Goal: Task Accomplishment & Management: Use online tool/utility

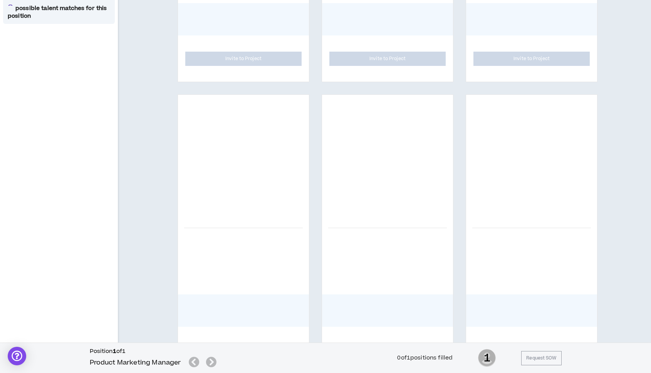
scroll to position [342, 0]
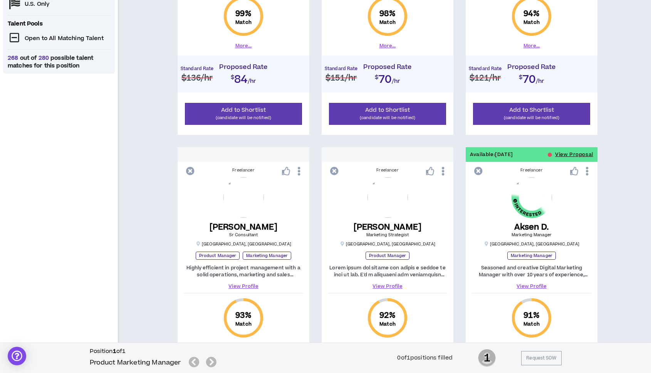
scroll to position [292, 0]
click at [567, 155] on div "Like" at bounding box center [574, 155] width 14 height 13
click at [564, 156] on button "View Proposal" at bounding box center [574, 155] width 38 height 15
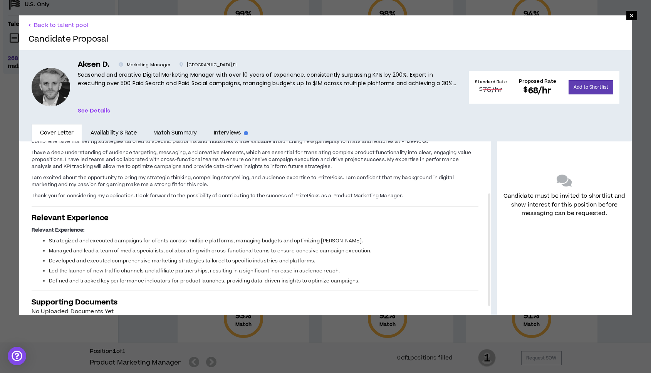
click at [624, 10] on div "× Back to talent pool Candidate Proposal Aksen D. Marketing Manager [GEOGRAPHIC…" at bounding box center [325, 165] width 651 height 330
click at [627, 13] on span "×" at bounding box center [632, 15] width 11 height 9
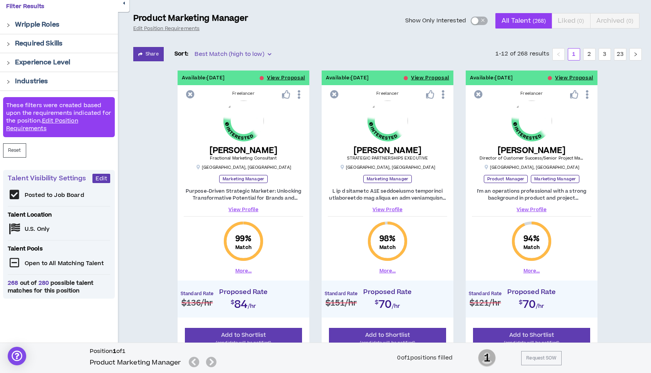
scroll to position [69, 0]
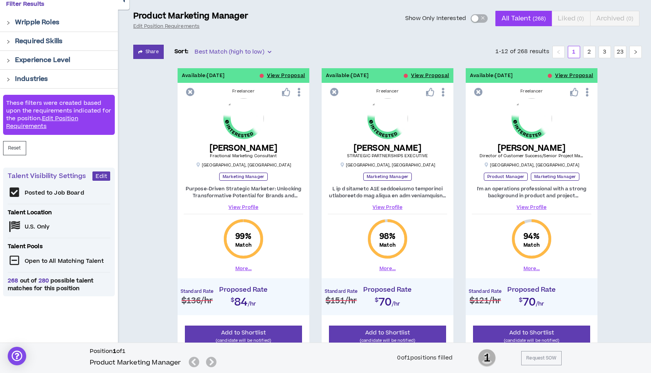
click at [243, 205] on link "View Profile" at bounding box center [243, 207] width 119 height 7
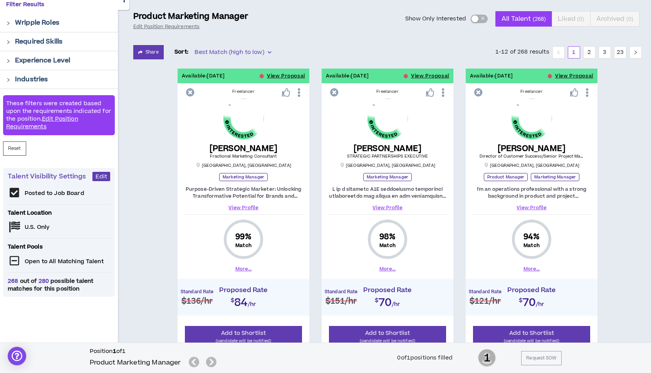
scroll to position [69, 0]
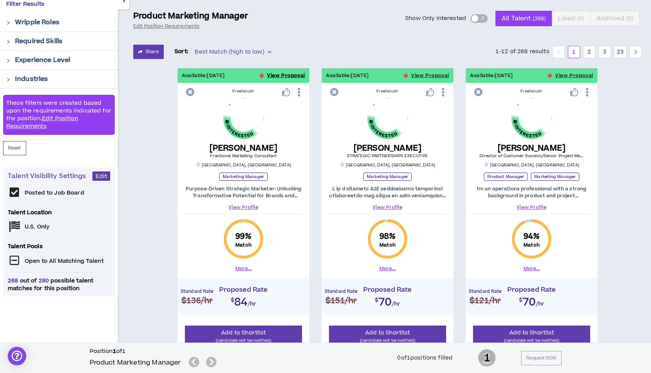
click at [283, 74] on button "View Proposal" at bounding box center [286, 75] width 38 height 15
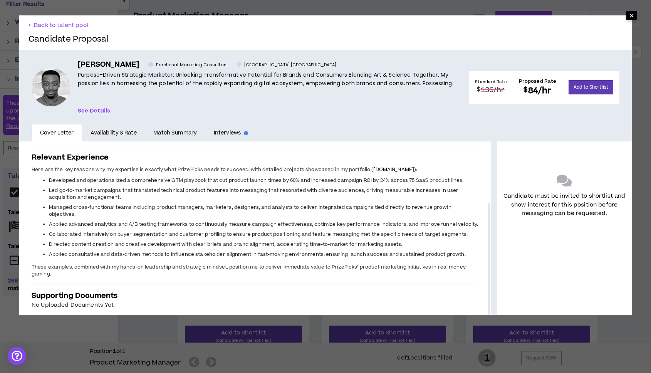
click at [630, 18] on span "×" at bounding box center [632, 15] width 5 height 9
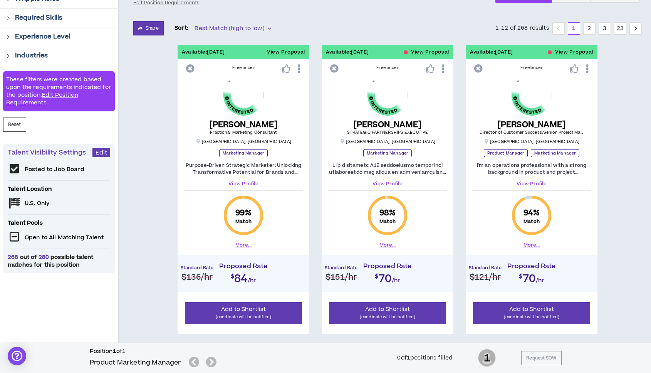
scroll to position [95, 0]
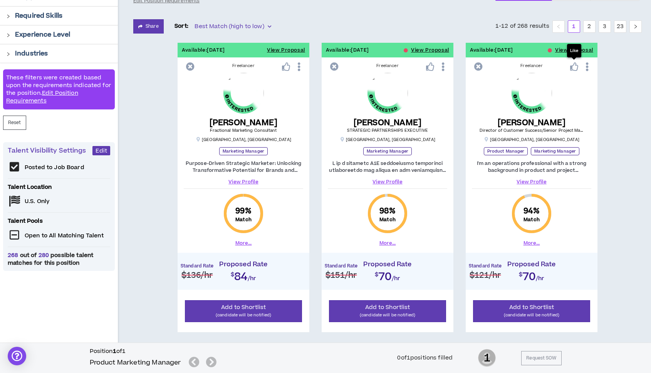
click at [569, 51] on div "Like" at bounding box center [574, 50] width 14 height 13
click at [562, 51] on button "View Proposal" at bounding box center [574, 50] width 38 height 15
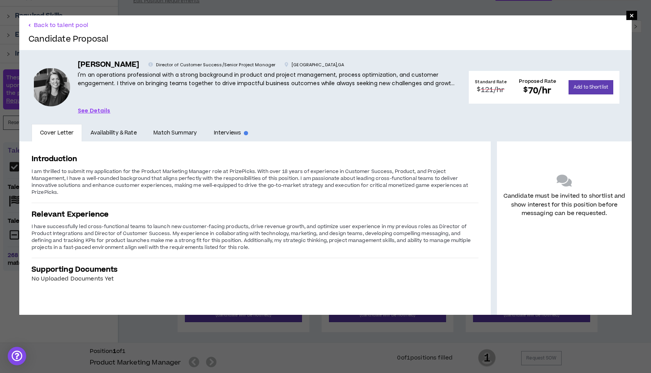
click at [92, 109] on link "See Details" at bounding box center [94, 110] width 33 height 8
click at [13, 74] on div "× Back to talent pool Candidate Proposal [PERSON_NAME] Director of Customer Suc…" at bounding box center [325, 165] width 651 height 330
click at [630, 16] on span "×" at bounding box center [632, 15] width 5 height 9
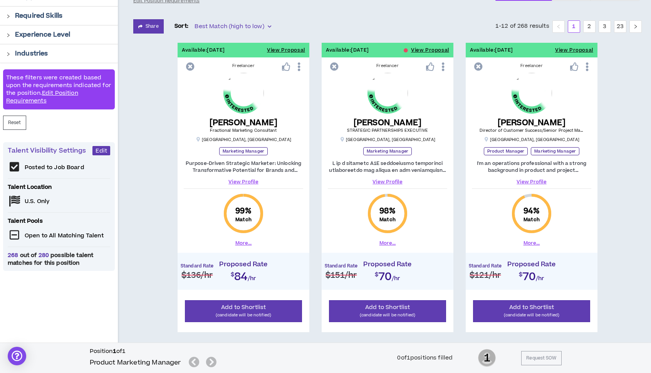
click at [380, 181] on link "View Profile" at bounding box center [387, 181] width 119 height 7
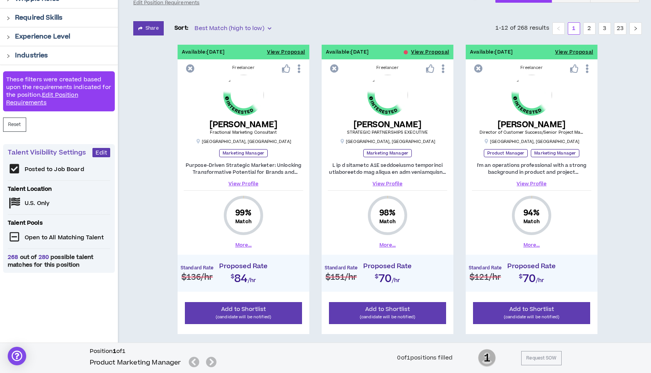
scroll to position [95, 0]
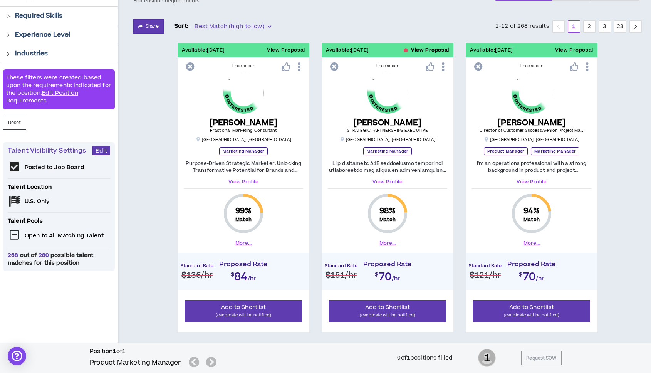
click at [425, 48] on button "View Proposal" at bounding box center [430, 50] width 38 height 15
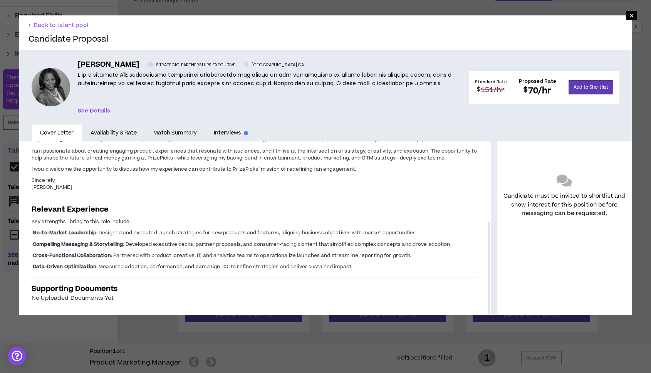
click at [6, 167] on div "× Back to talent pool Candidate Proposal [PERSON_NAME] STRATEGIC PARTNERSHIPS E…" at bounding box center [325, 165] width 651 height 330
click at [629, 17] on span "×" at bounding box center [632, 15] width 11 height 9
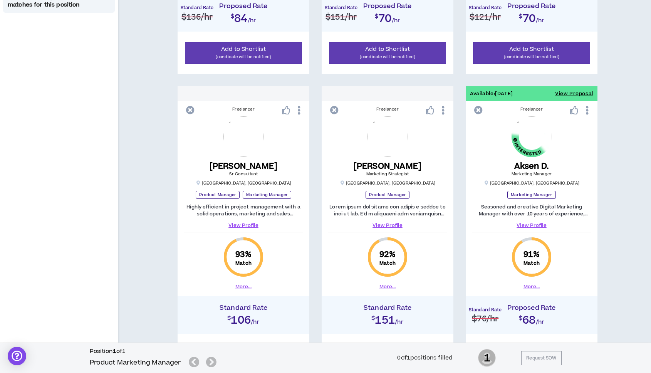
scroll to position [355, 0]
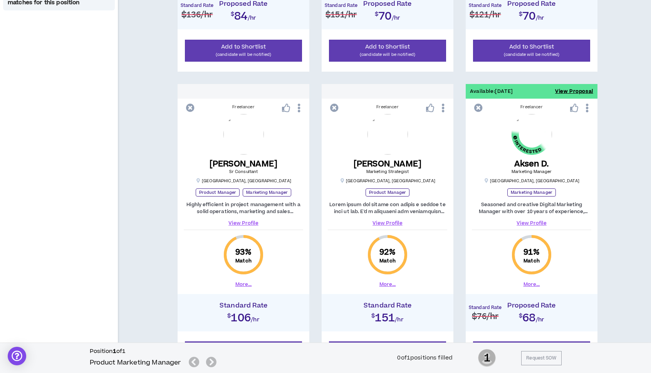
click at [578, 91] on button "View Proposal" at bounding box center [574, 91] width 38 height 15
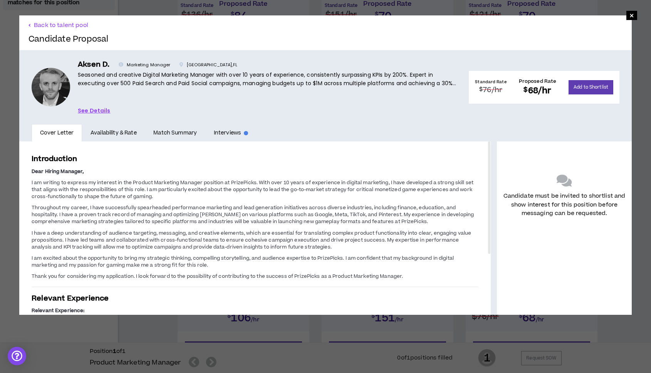
click at [251, 324] on div "× Back to talent pool Candidate Proposal Aksen D. Marketing Manager [GEOGRAPHIC…" at bounding box center [325, 165] width 651 height 330
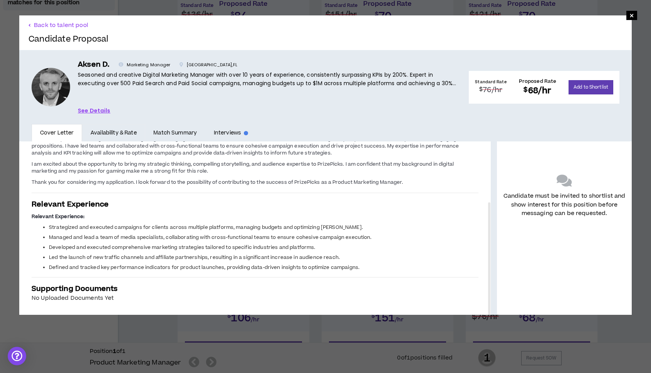
click at [101, 108] on link "See Details" at bounding box center [94, 110] width 33 height 8
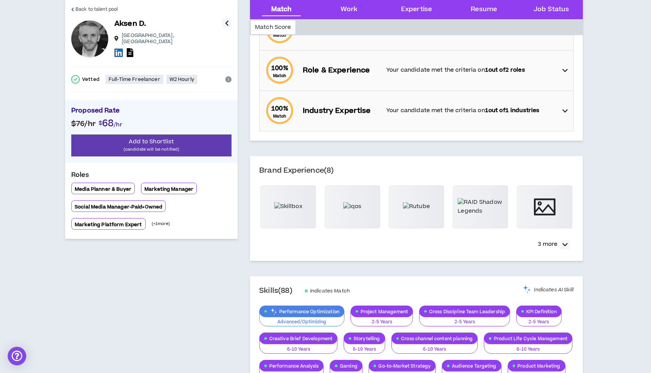
scroll to position [130, 0]
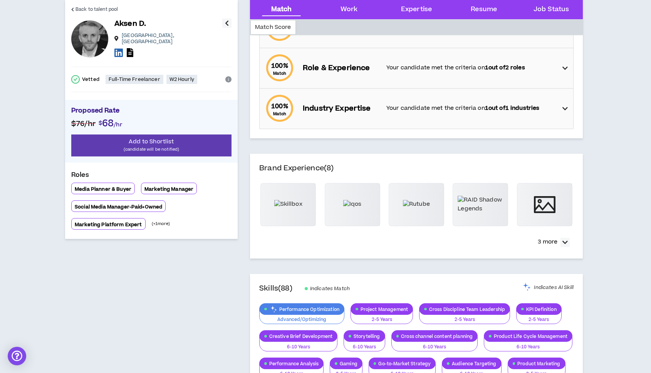
click at [221, 106] on p "Proposed Rate" at bounding box center [151, 112] width 160 height 12
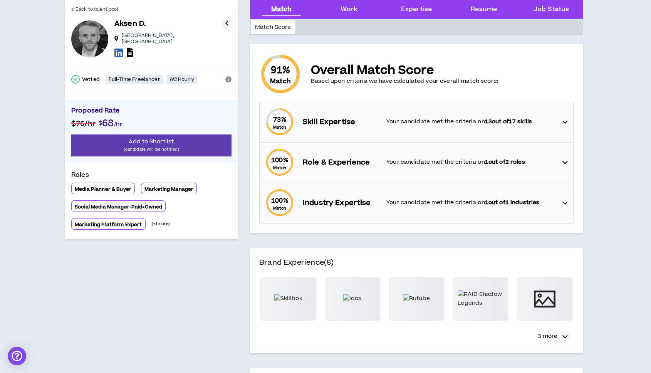
scroll to position [0, 0]
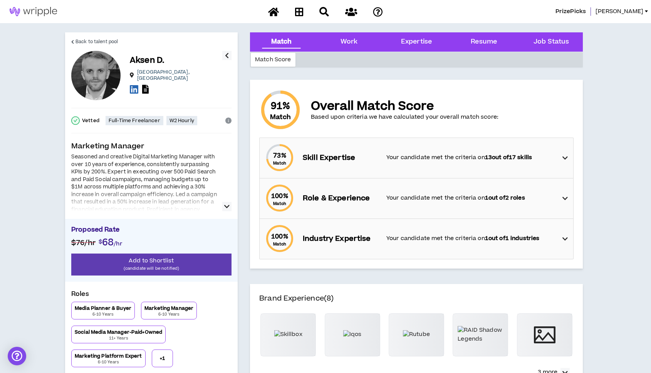
click at [228, 211] on icon "button" at bounding box center [226, 206] width 5 height 9
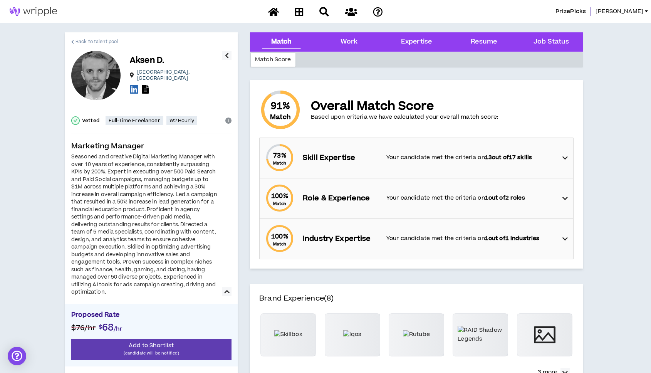
click at [73, 44] on link "Back to talent pool" at bounding box center [94, 41] width 47 height 18
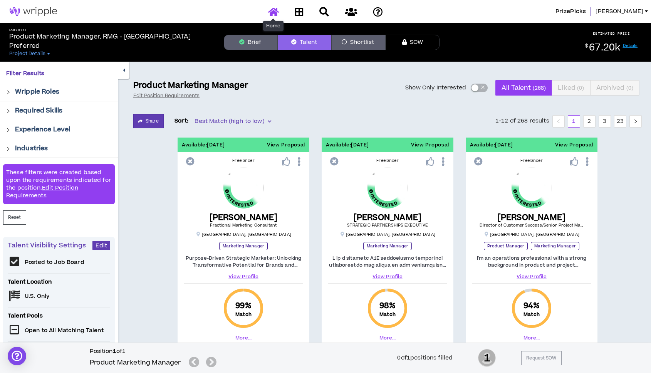
click at [275, 14] on icon at bounding box center [273, 12] width 11 height 10
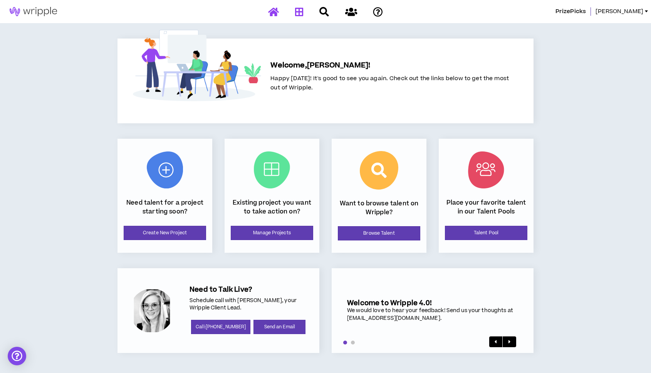
click at [297, 16] on icon at bounding box center [299, 12] width 8 height 10
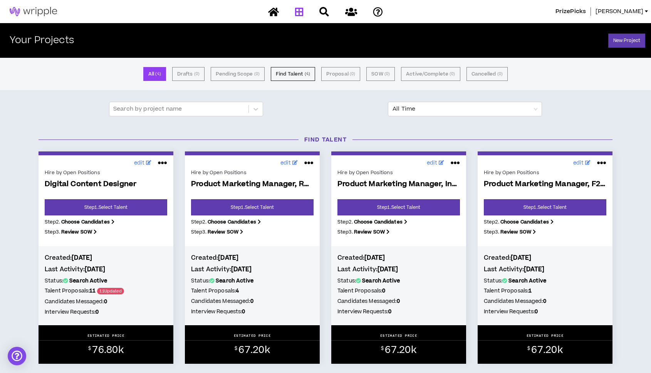
scroll to position [52, 0]
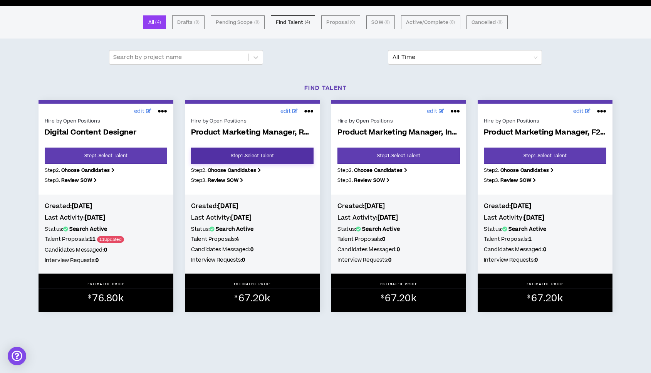
click at [237, 161] on link "Step 1 . Select Talent" at bounding box center [252, 156] width 123 height 16
